Goal: Information Seeking & Learning: Learn about a topic

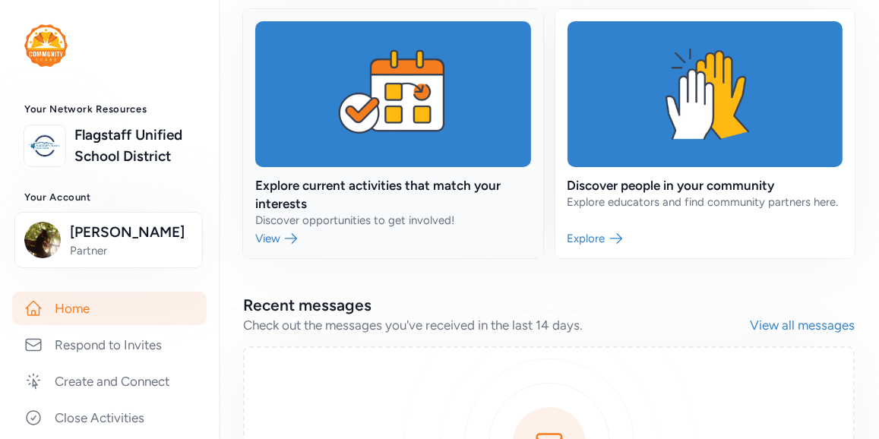
scroll to position [572, 0]
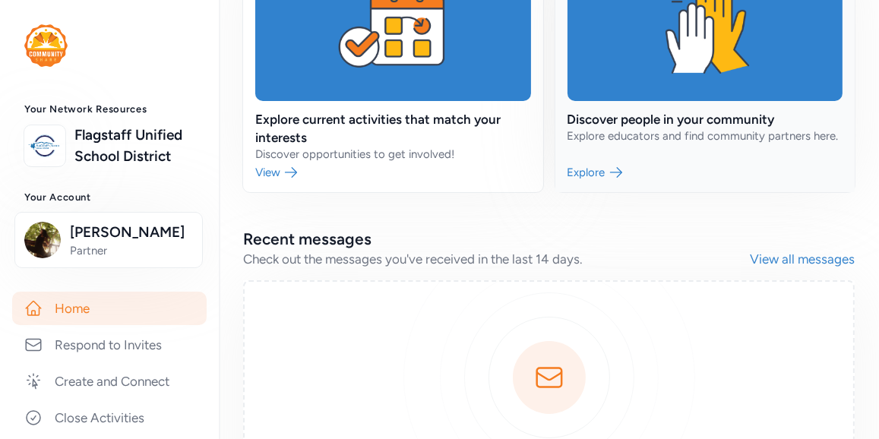
click at [668, 192] on link at bounding box center [705, 67] width 300 height 249
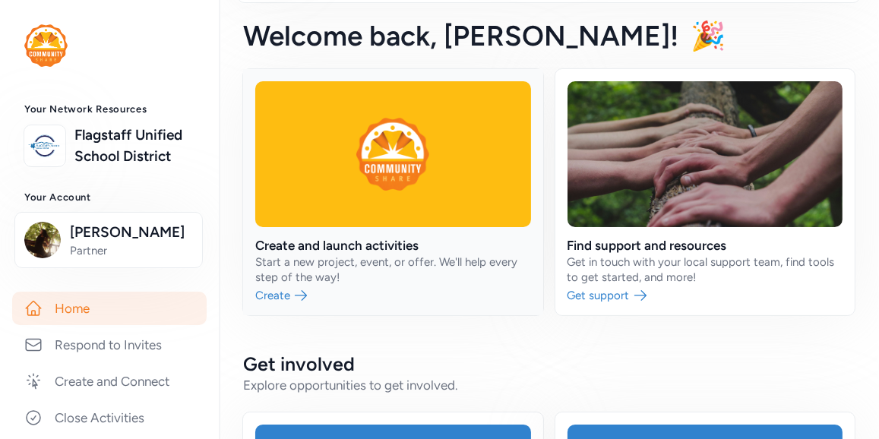
scroll to position [104, 0]
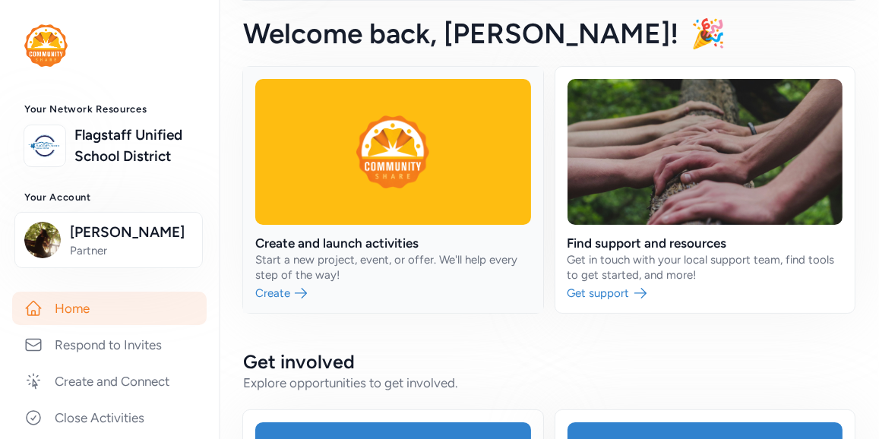
click at [422, 276] on link at bounding box center [393, 190] width 300 height 246
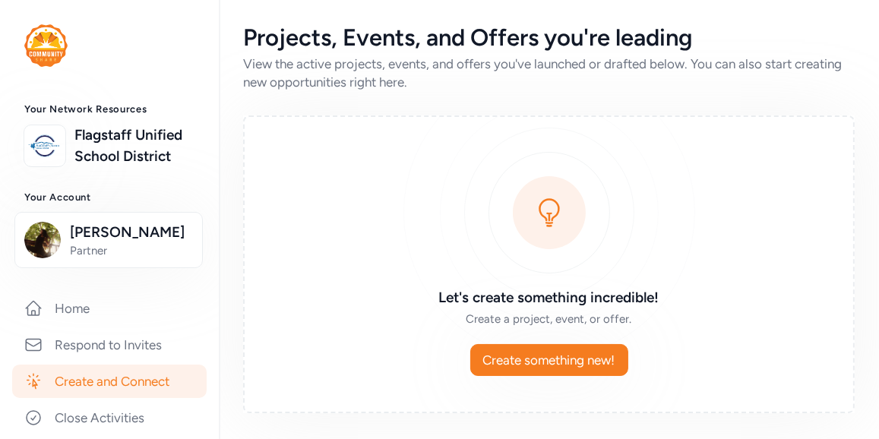
scroll to position [81, 0]
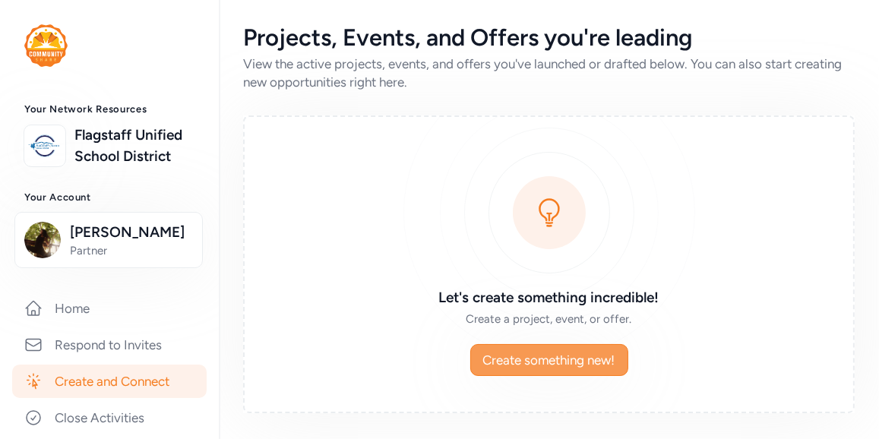
click at [612, 351] on span "Create something new!" at bounding box center [549, 360] width 132 height 18
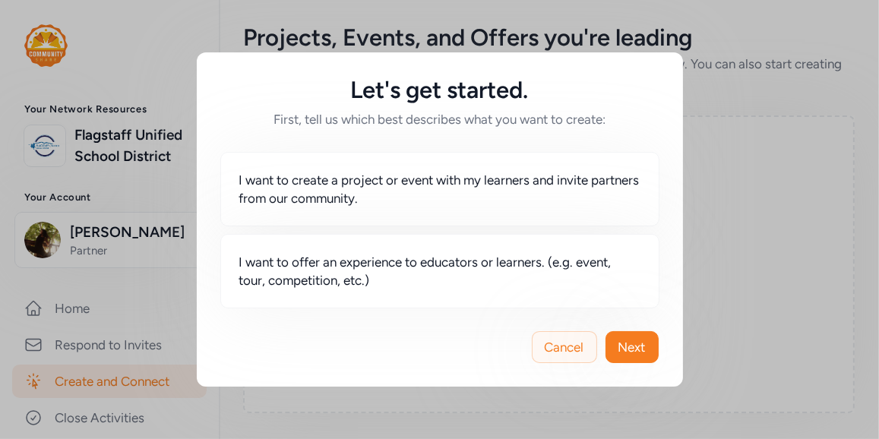
click at [567, 363] on button "Cancel" at bounding box center [564, 347] width 65 height 32
click at [545, 356] on span "Cancel" at bounding box center [564, 347] width 39 height 18
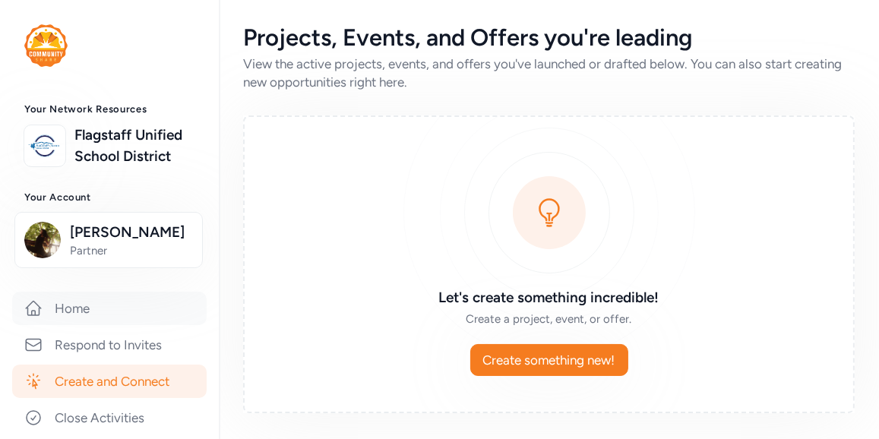
drag, startPoint x: 84, startPoint y: 380, endPoint x: 115, endPoint y: 373, distance: 31.1
click at [84, 325] on link "Home" at bounding box center [109, 308] width 194 height 33
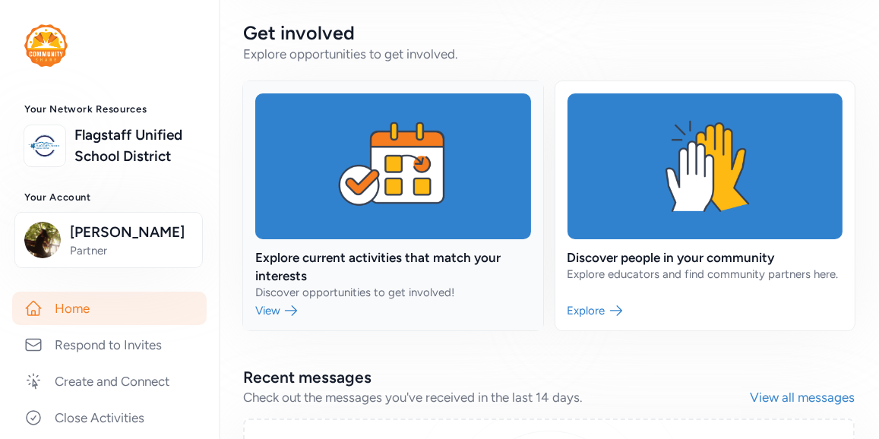
click at [465, 310] on link at bounding box center [393, 205] width 300 height 249
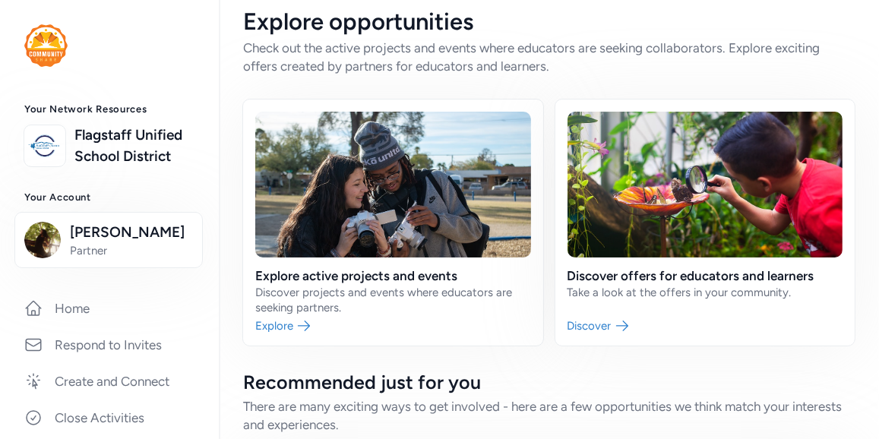
scroll to position [12, 0]
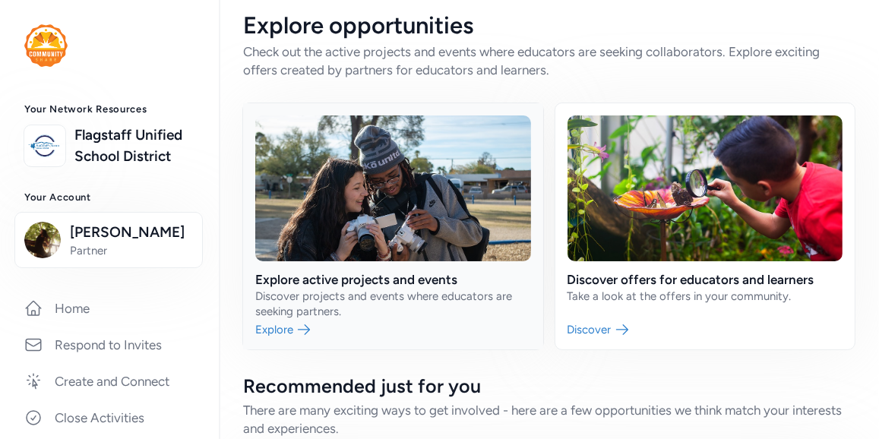
click at [459, 305] on link at bounding box center [393, 226] width 300 height 246
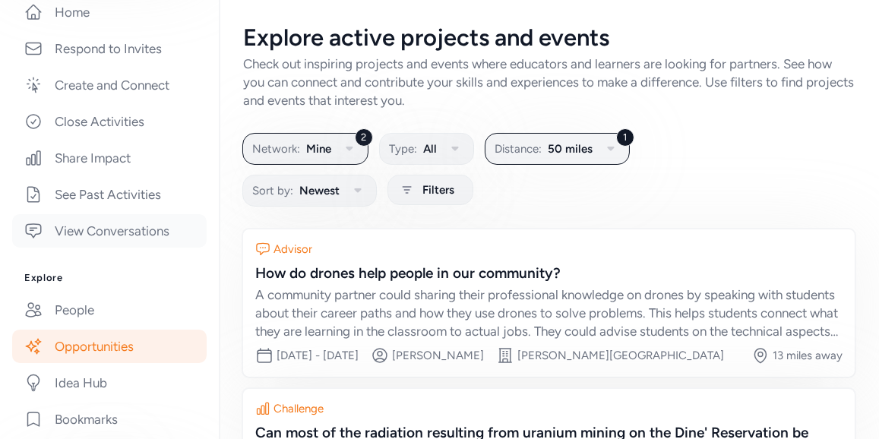
scroll to position [296, 0]
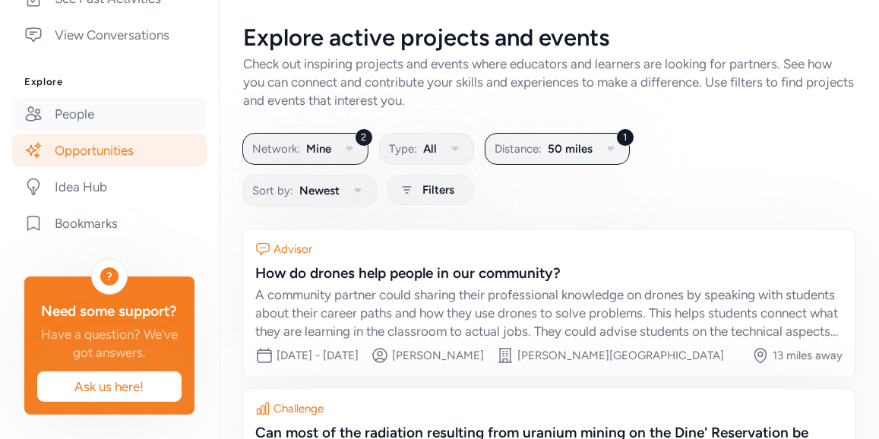
click at [99, 131] on link "People" at bounding box center [109, 113] width 194 height 33
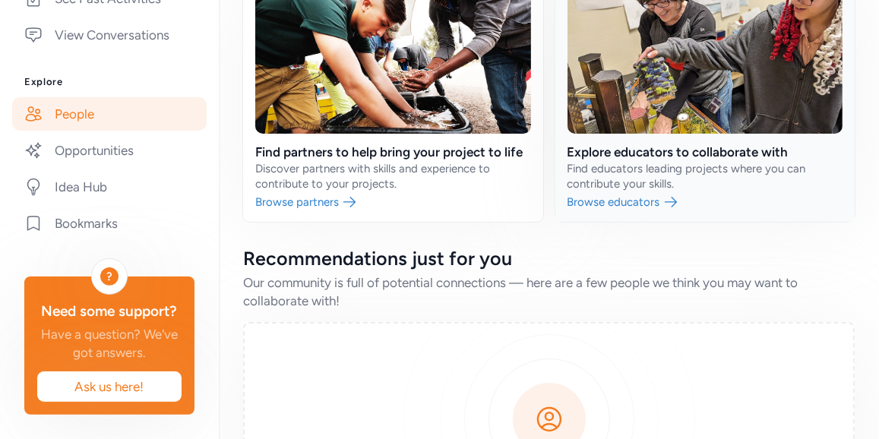
scroll to position [138, 0]
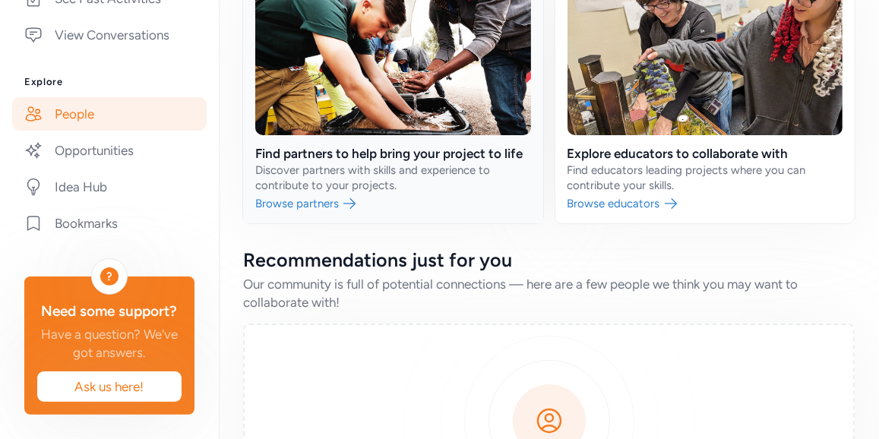
click at [340, 223] on link at bounding box center [393, 100] width 300 height 246
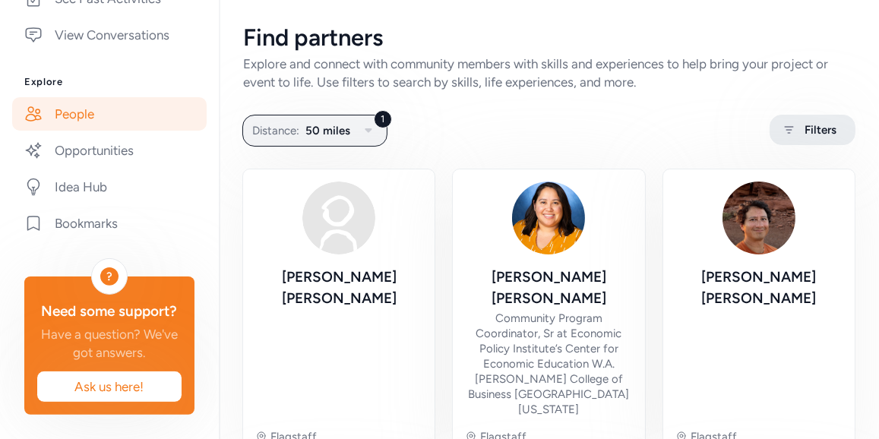
click at [804, 139] on span "Filters" at bounding box center [820, 130] width 32 height 18
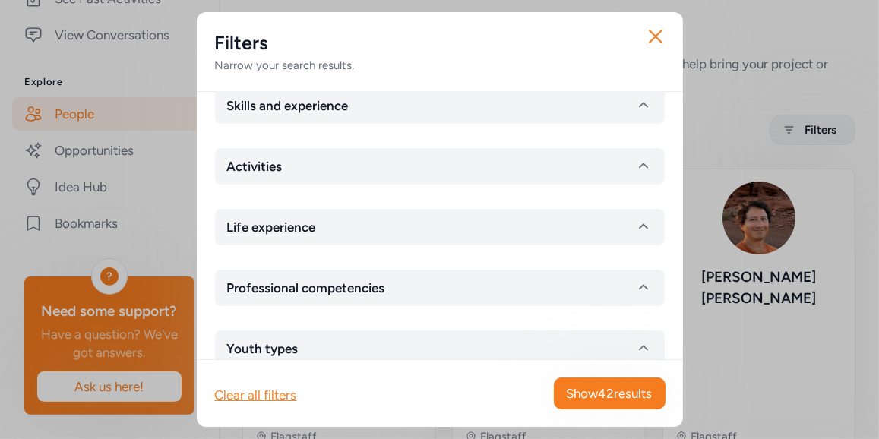
scroll to position [90, 0]
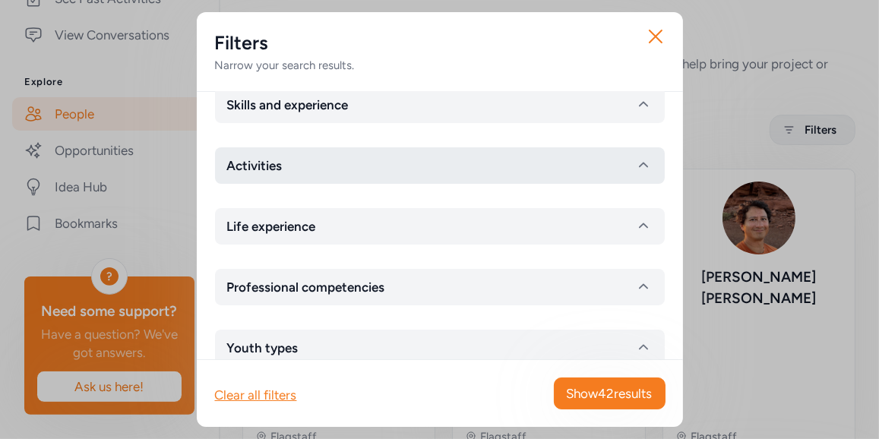
click at [634, 175] on icon "button" at bounding box center [643, 165] width 18 height 18
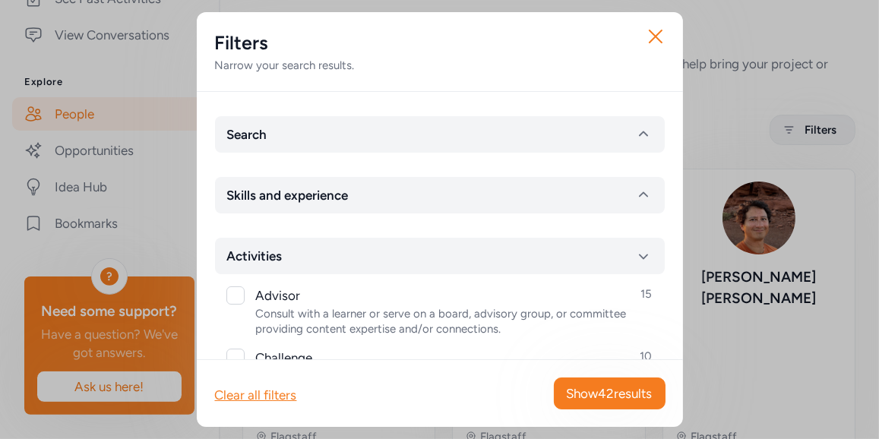
scroll to position [0, 0]
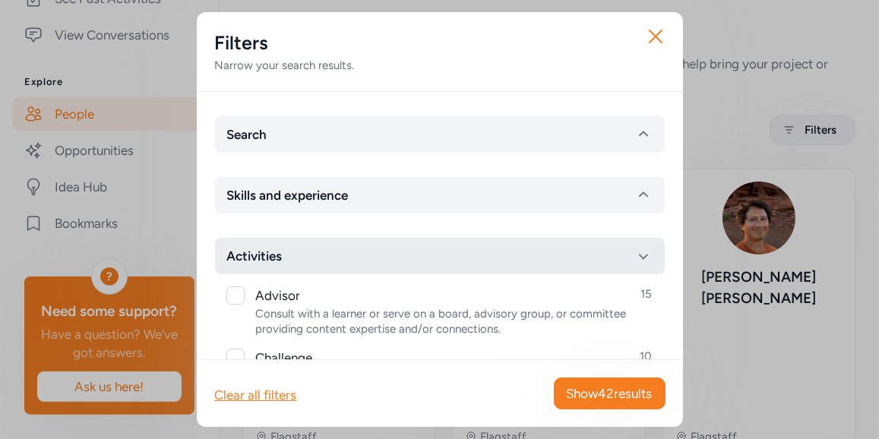
click at [635, 265] on icon "button" at bounding box center [643, 256] width 18 height 18
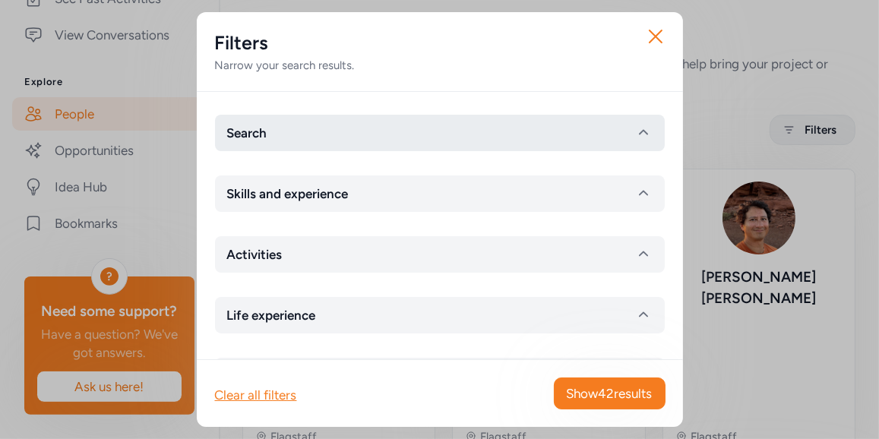
click at [636, 142] on icon "button" at bounding box center [643, 133] width 18 height 18
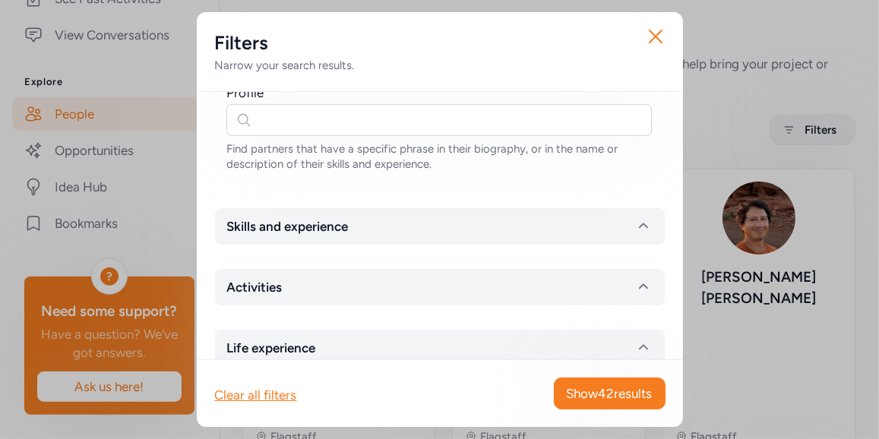
scroll to position [353, 0]
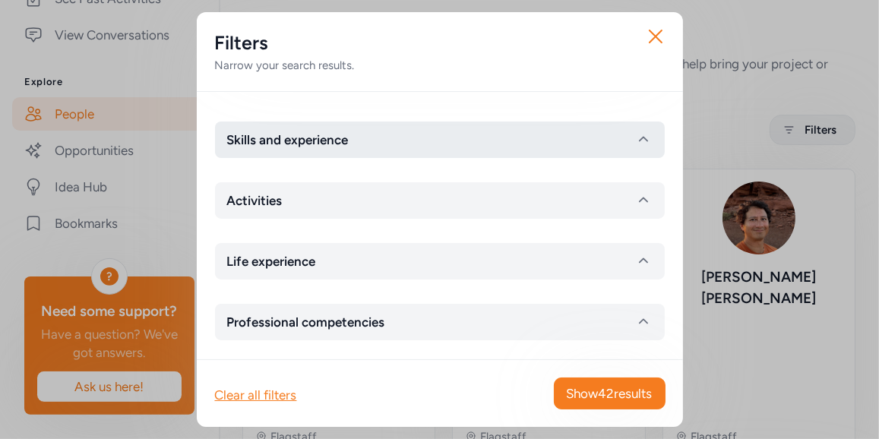
click at [634, 149] on icon "button" at bounding box center [643, 140] width 18 height 18
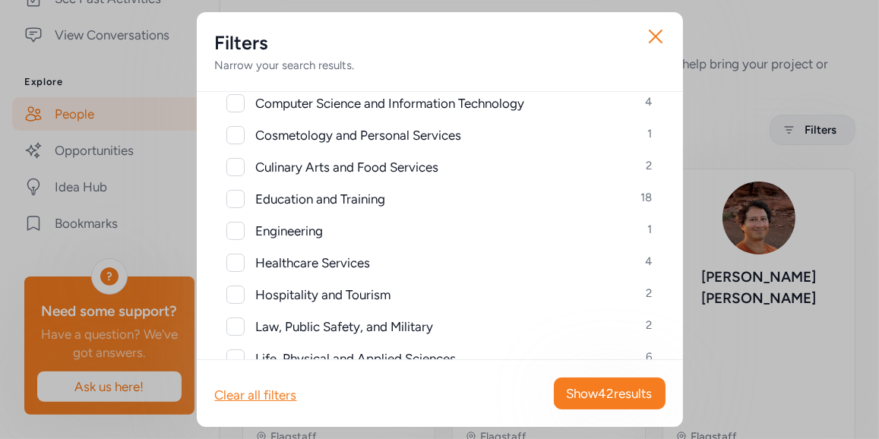
scroll to position [622, 0]
click at [245, 111] on div at bounding box center [235, 102] width 18 height 18
checkbox input "true"
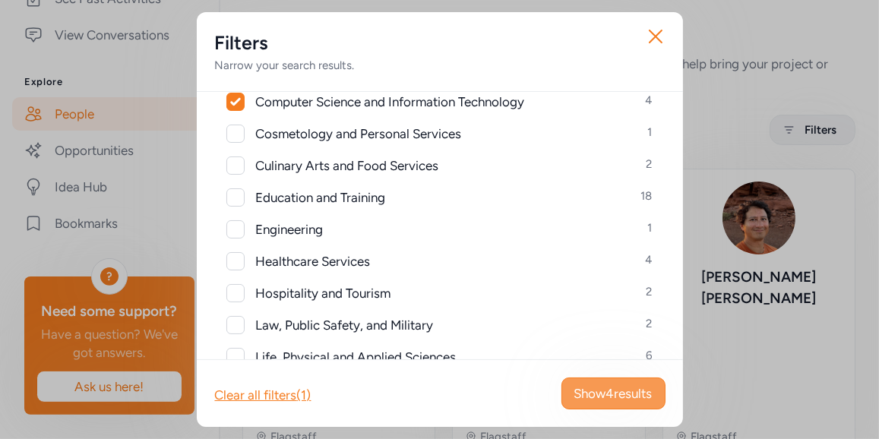
drag, startPoint x: 614, startPoint y: 391, endPoint x: 622, endPoint y: 390, distance: 8.5
click at [614, 391] on span "Show 4 results" at bounding box center [613, 393] width 78 height 18
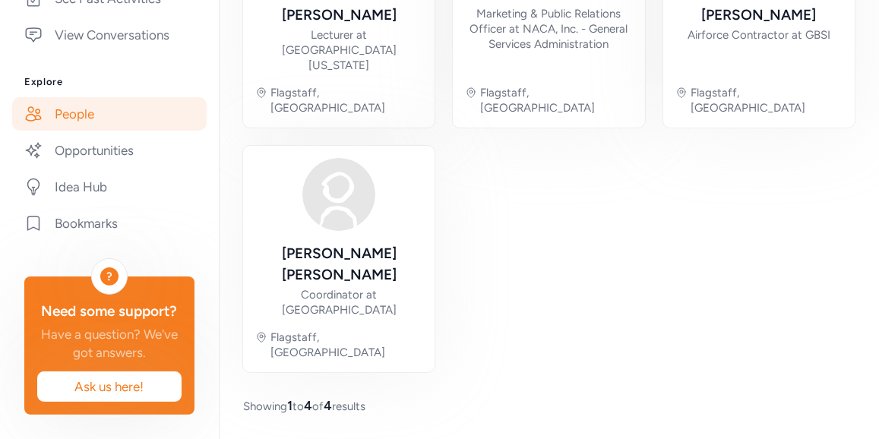
scroll to position [354, 0]
click at [108, 167] on link "Opportunities" at bounding box center [109, 150] width 194 height 33
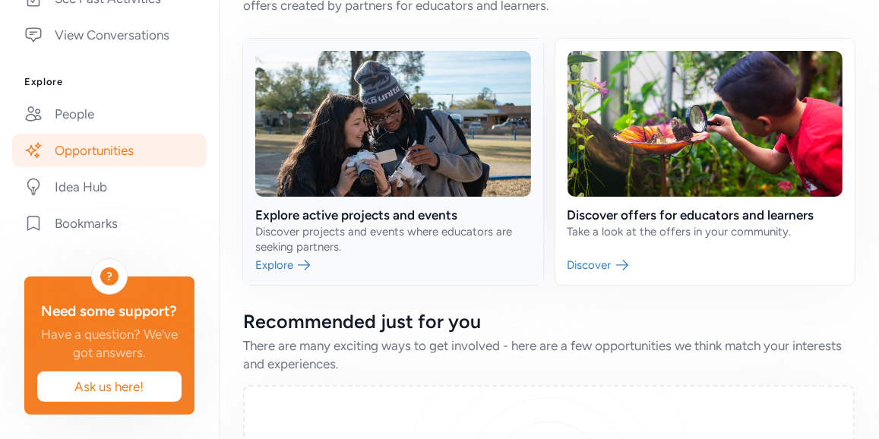
scroll to position [77, 0]
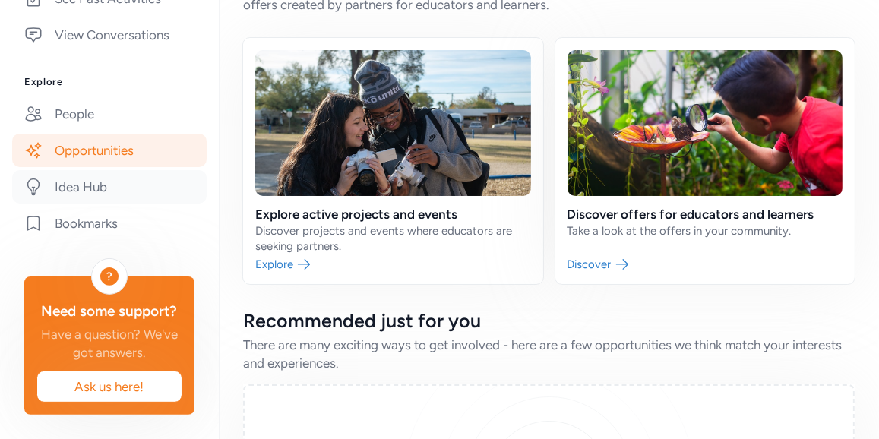
click at [144, 204] on link "Idea Hub" at bounding box center [109, 186] width 194 height 33
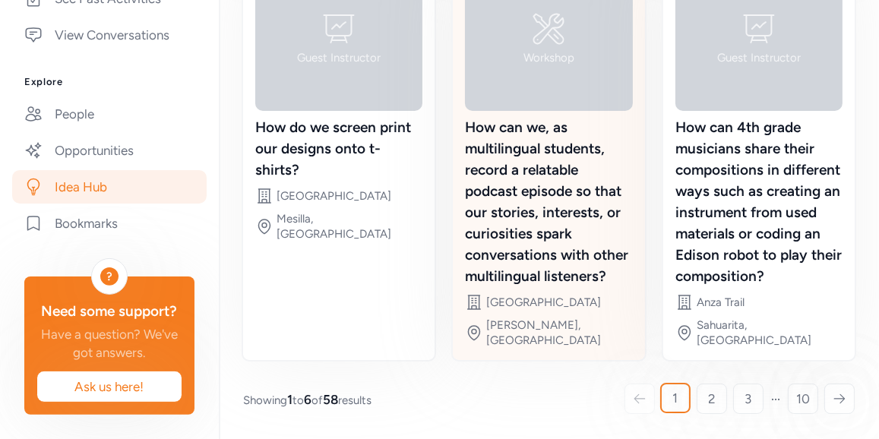
scroll to position [968, 0]
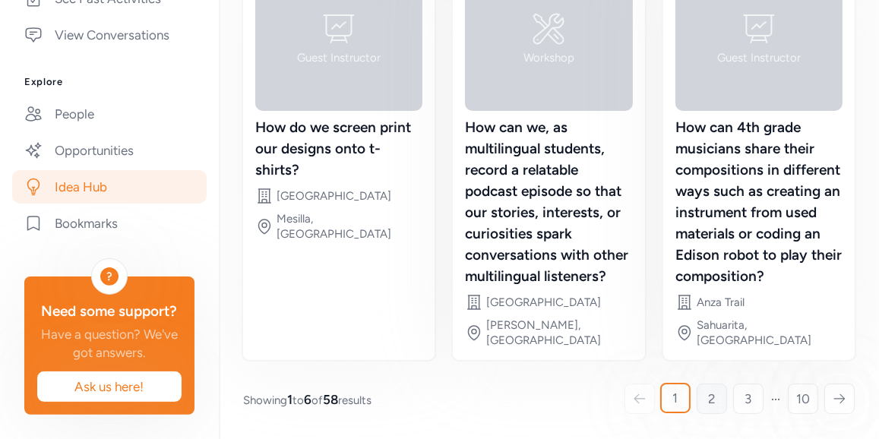
click at [696, 384] on link "2" at bounding box center [711, 399] width 30 height 30
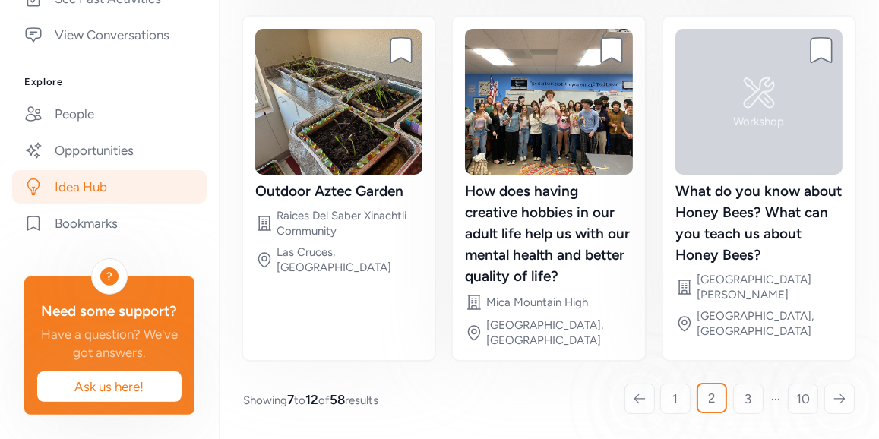
scroll to position [849, 0]
click at [733, 412] on link "3" at bounding box center [748, 399] width 30 height 30
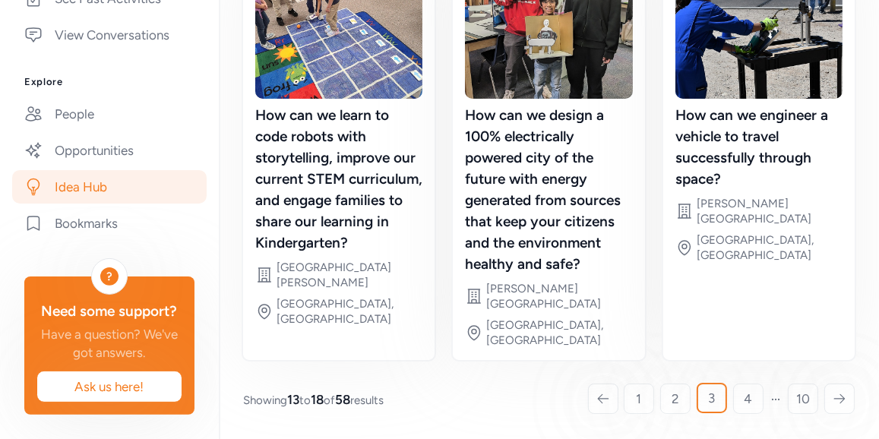
scroll to position [904, 0]
click at [733, 393] on link "4" at bounding box center [748, 399] width 30 height 30
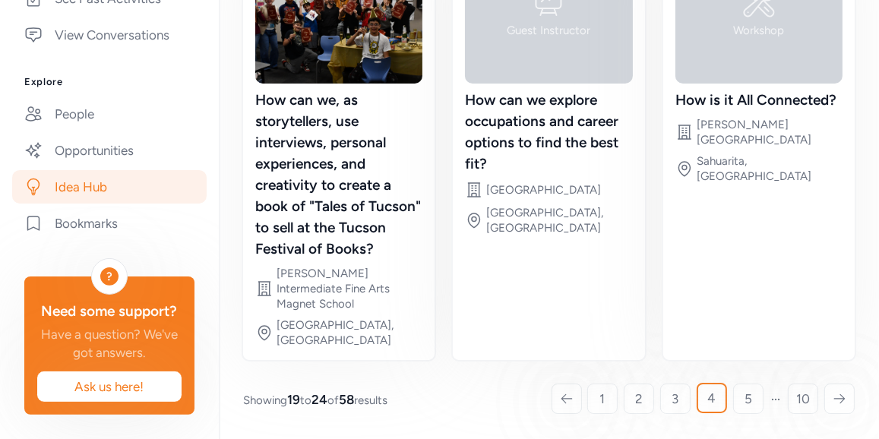
scroll to position [875, 0]
